Goal: Information Seeking & Learning: Learn about a topic

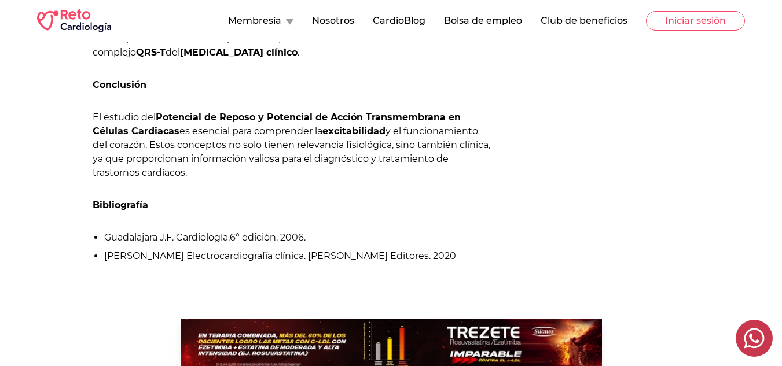
scroll to position [1663, 0]
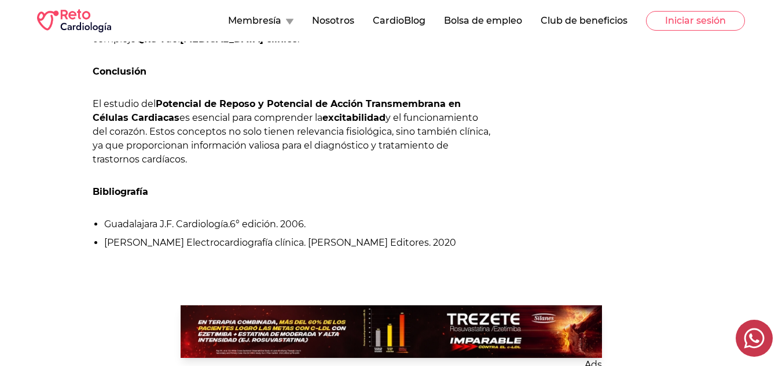
drag, startPoint x: 95, startPoint y: 68, endPoint x: 216, endPoint y: 165, distance: 155.9
copy div "Conclusión El estudio del Potencial de Reposo y Potencial de Acción Transmembra…"
click at [352, 19] on button "Nosotros" at bounding box center [333, 21] width 42 height 14
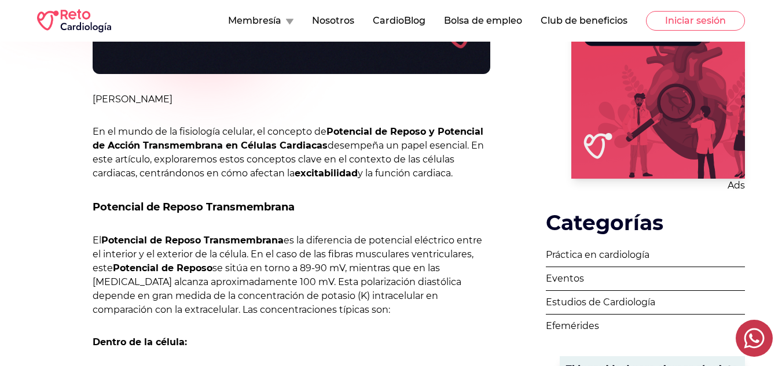
scroll to position [375, 0]
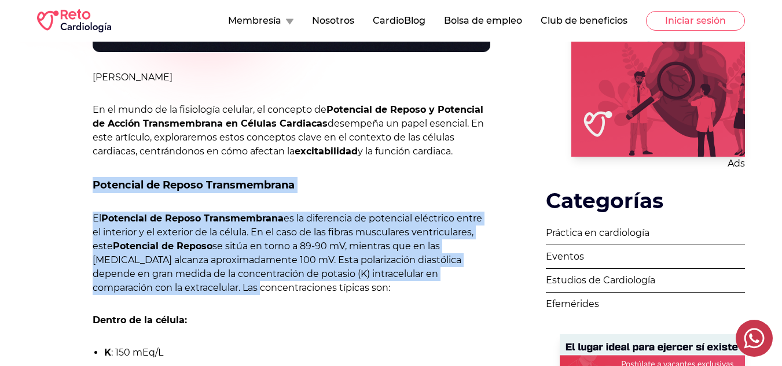
drag, startPoint x: 95, startPoint y: 183, endPoint x: 149, endPoint y: 290, distance: 120.3
copy div "Potencial de Reposo Transmembrana El Potencial de Reposo Transmembrana es la di…"
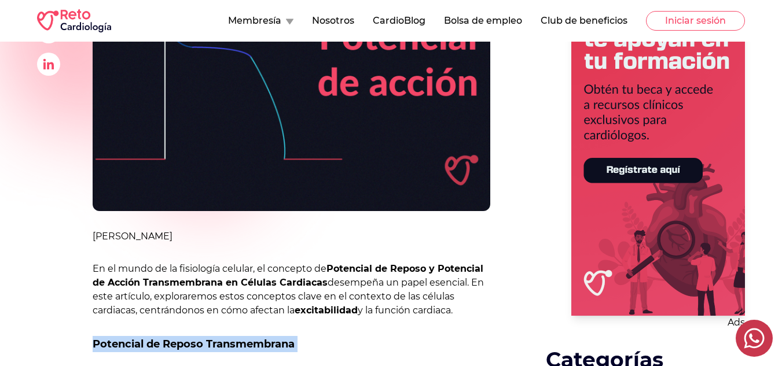
scroll to position [141, 0]
